Goal: Task Accomplishment & Management: Manage account settings

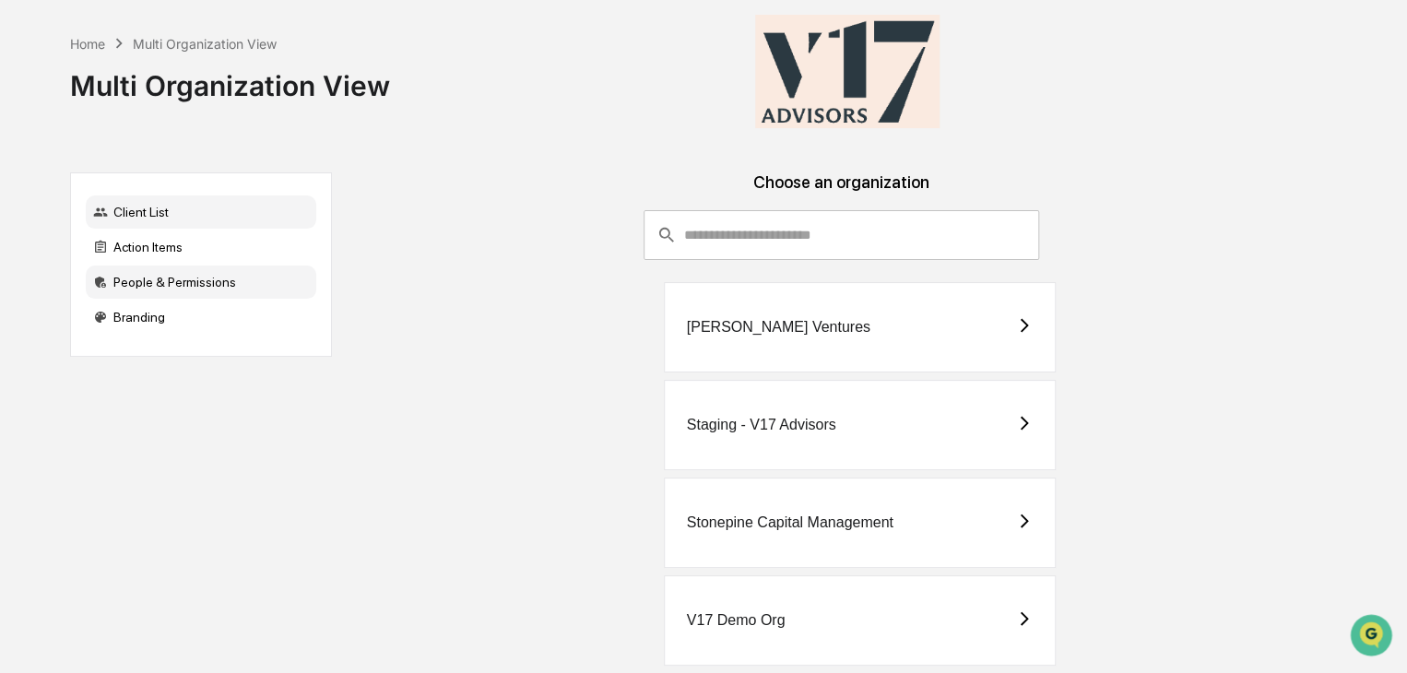
click at [203, 292] on div "People & Permissions" at bounding box center [201, 282] width 231 height 33
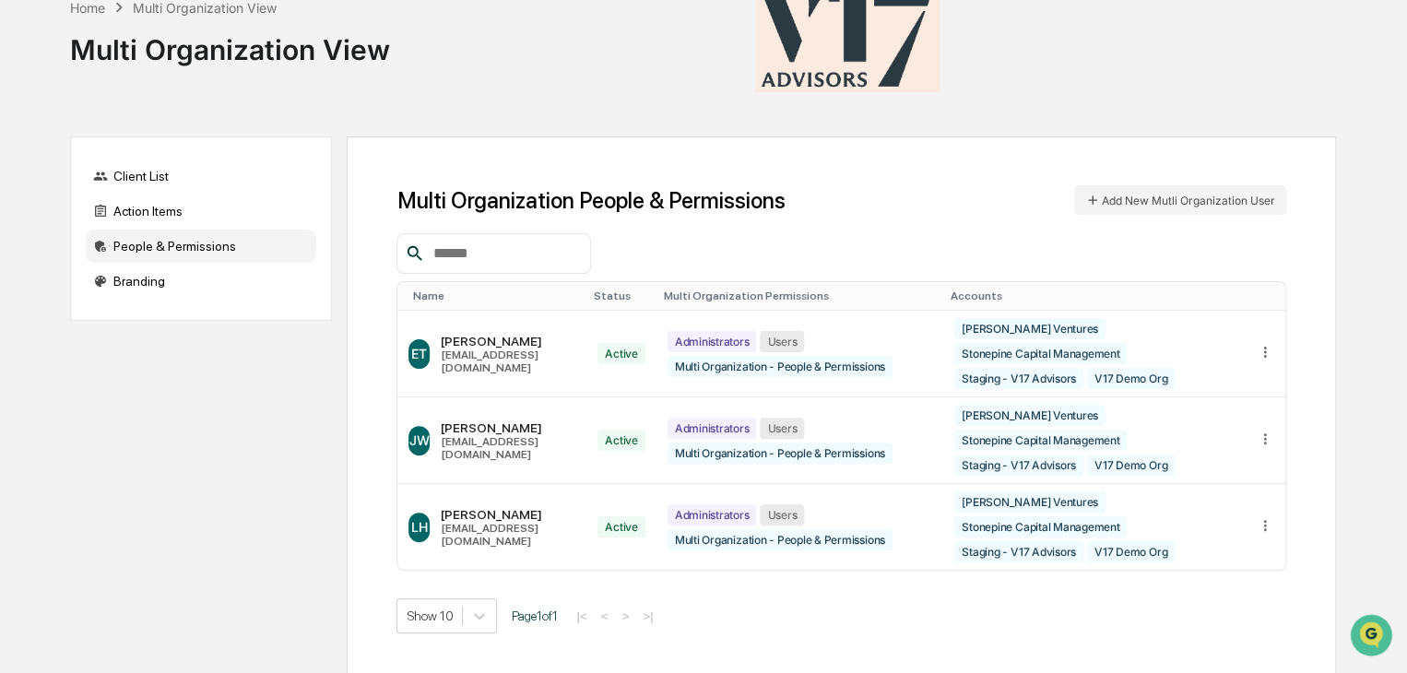
scroll to position [46, 0]
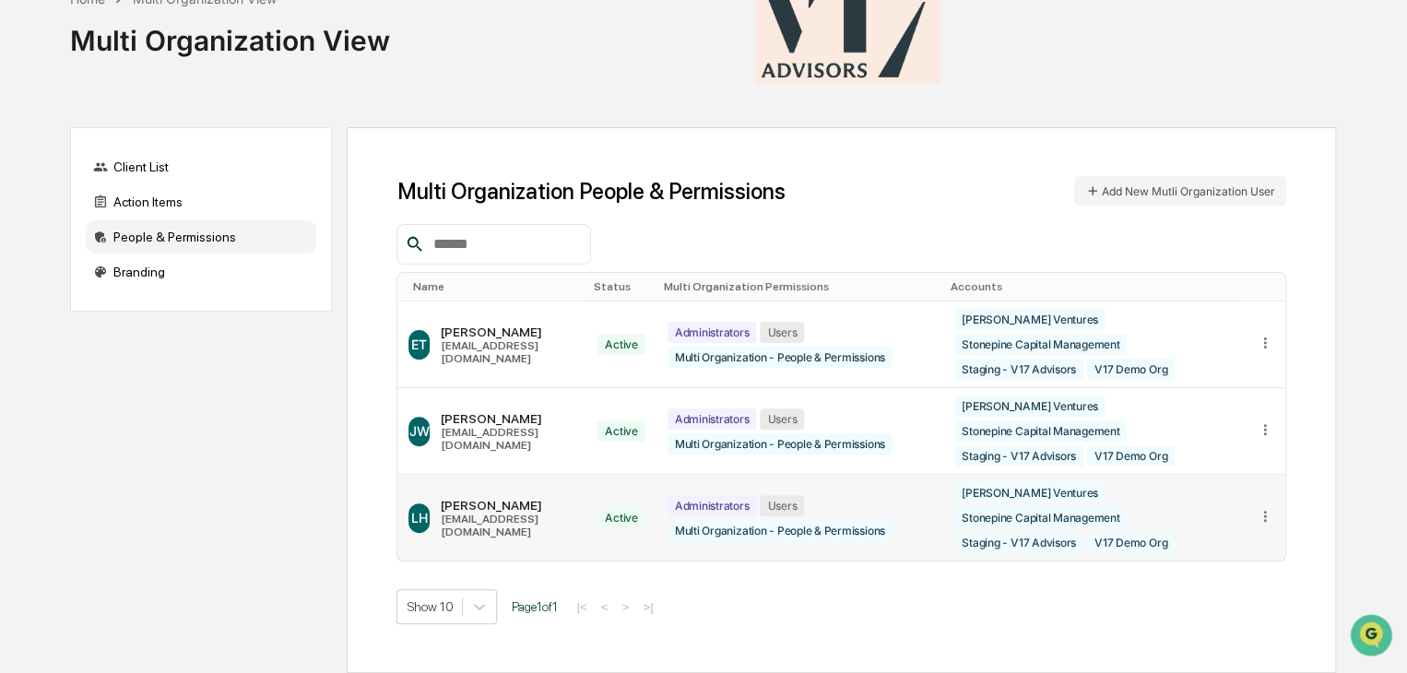
click at [1272, 526] on div at bounding box center [1266, 518] width 18 height 20
click at [1259, 543] on div "Edit Accounts" at bounding box center [1194, 544] width 159 height 32
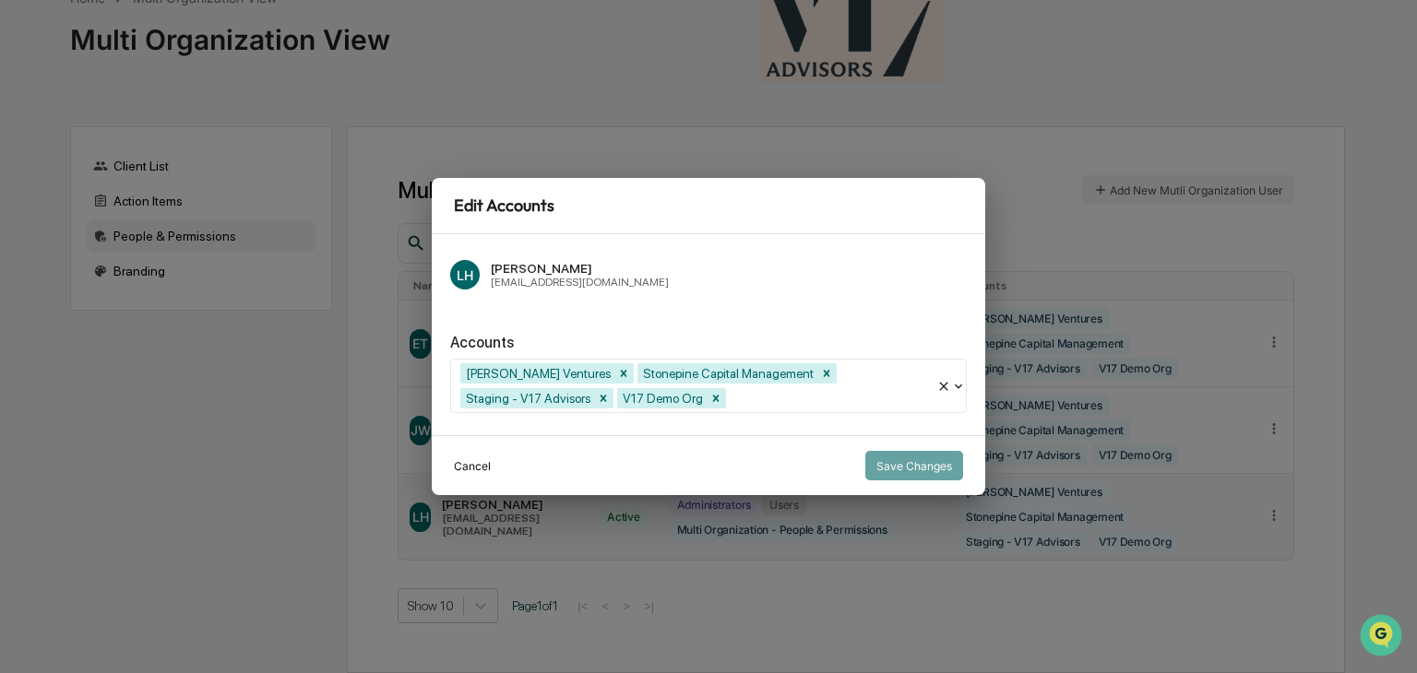
click at [463, 466] on button "Cancel" at bounding box center [472, 466] width 37 height 30
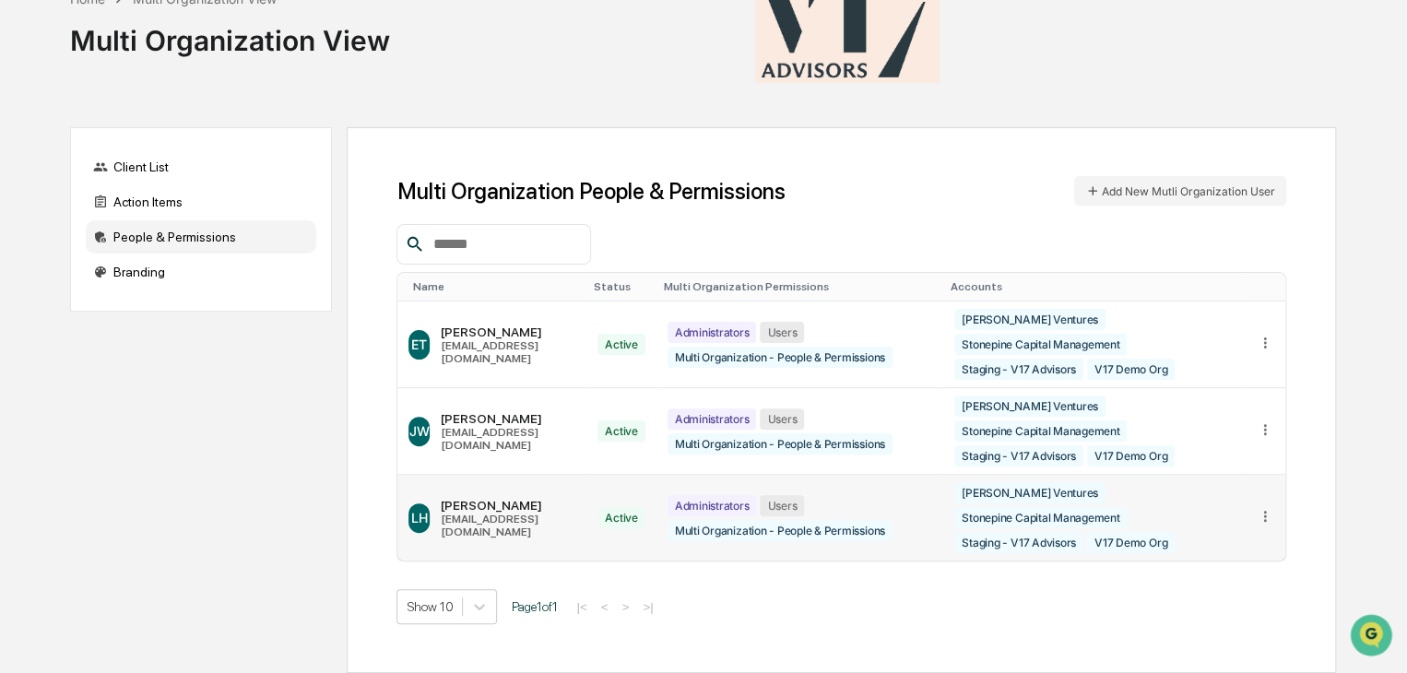
click at [1263, 508] on icon at bounding box center [1266, 517] width 18 height 18
click at [1232, 536] on div "Edit Accounts" at bounding box center [1194, 544] width 129 height 18
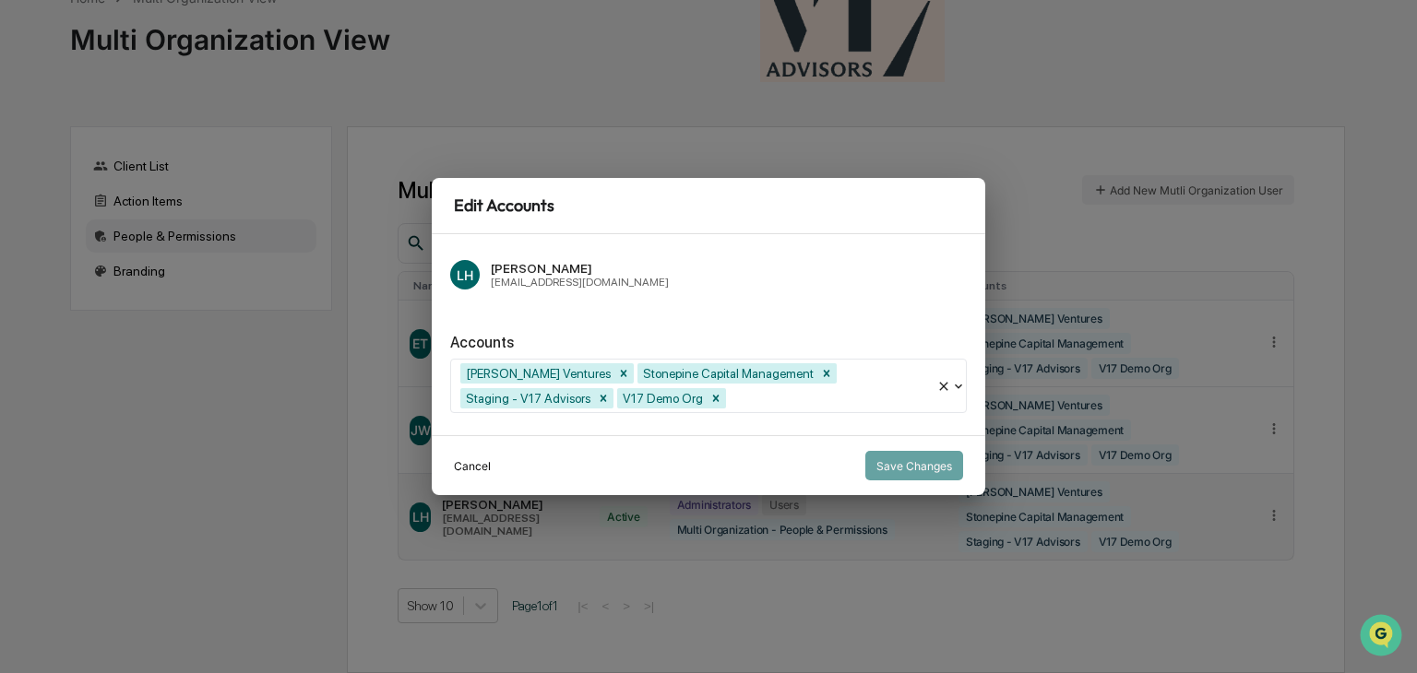
click at [470, 472] on button "Cancel" at bounding box center [472, 466] width 37 height 30
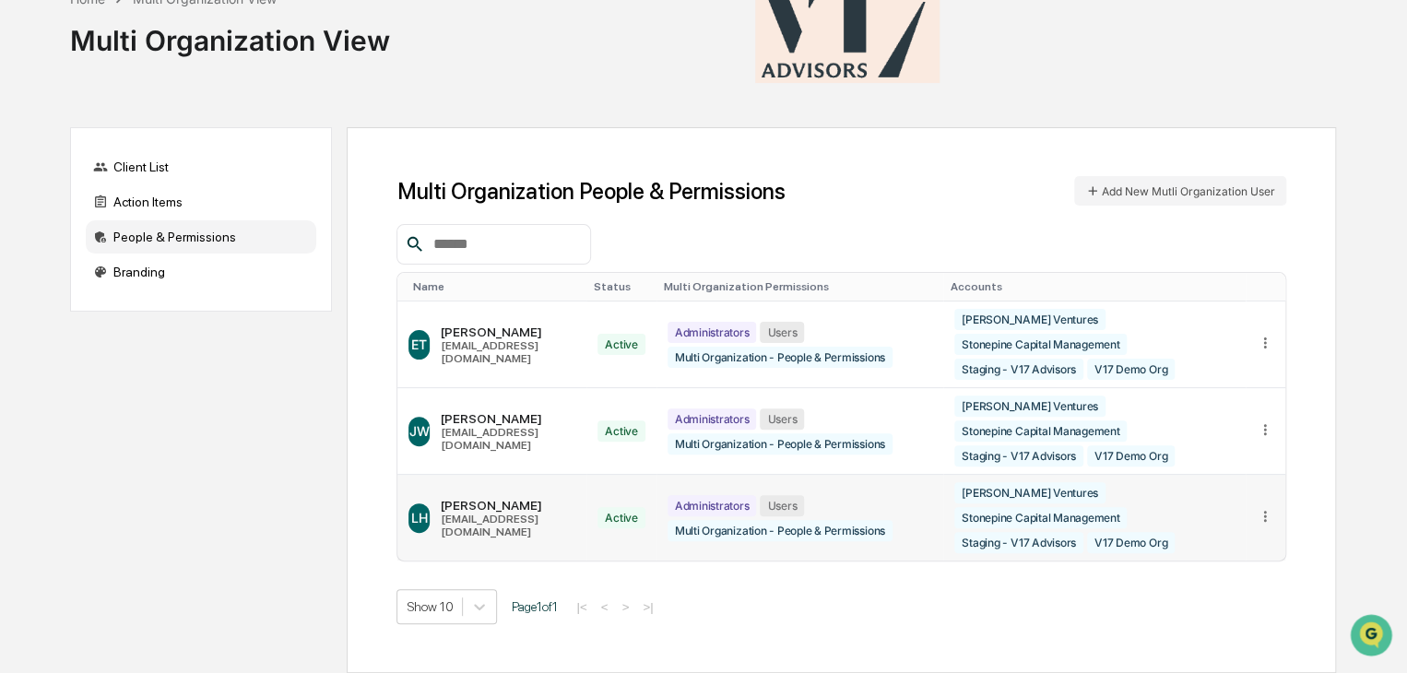
click at [506, 513] on div "[PERSON_NAME]" at bounding box center [508, 505] width 135 height 15
click at [800, 504] on div "Users" at bounding box center [782, 505] width 44 height 21
